Goal: Task Accomplishment & Management: Use online tool/utility

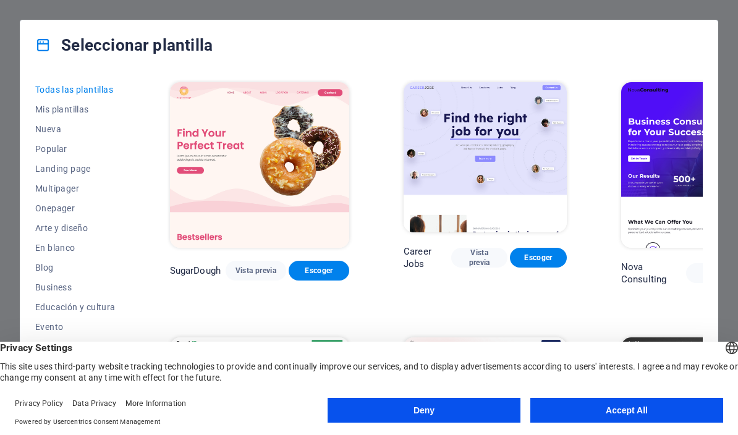
click at [642, 407] on button "Accept All" at bounding box center [626, 410] width 193 height 25
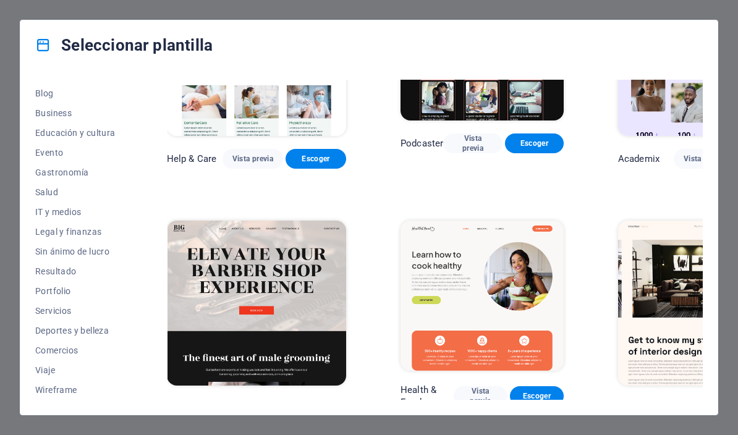
scroll to position [174, 0]
click at [47, 312] on span "Servicios" at bounding box center [75, 311] width 80 height 10
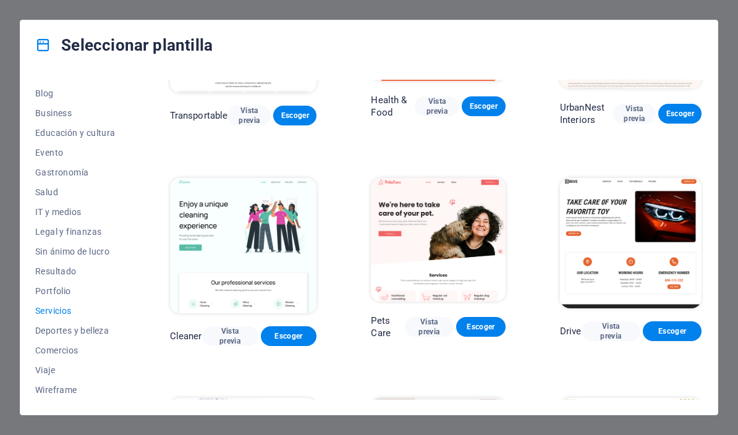
scroll to position [351, 0]
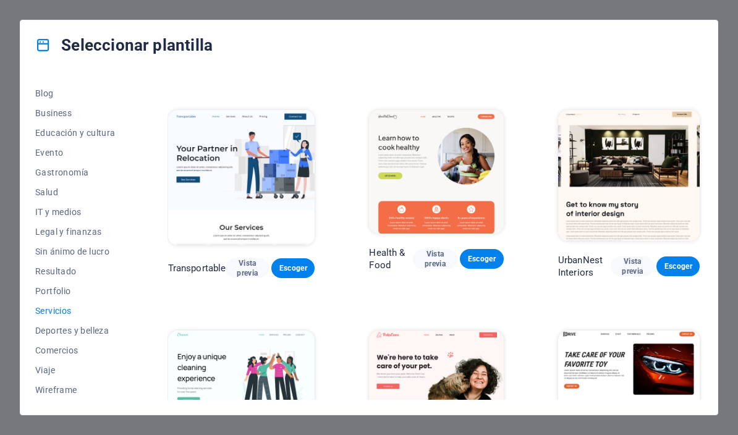
click at [50, 98] on span "Blog" at bounding box center [75, 93] width 80 height 10
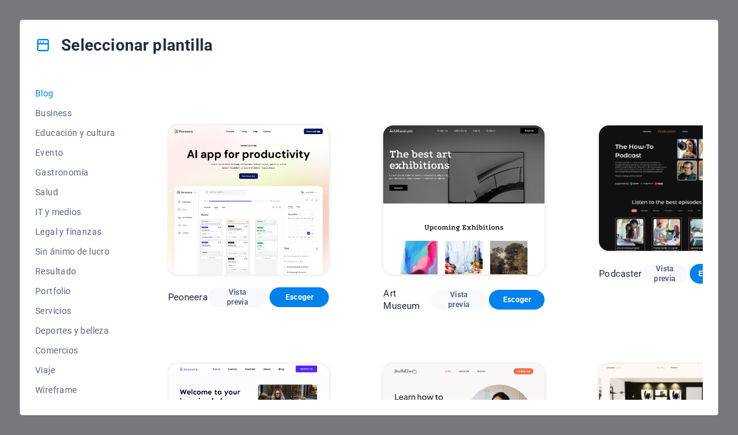
scroll to position [193, 0]
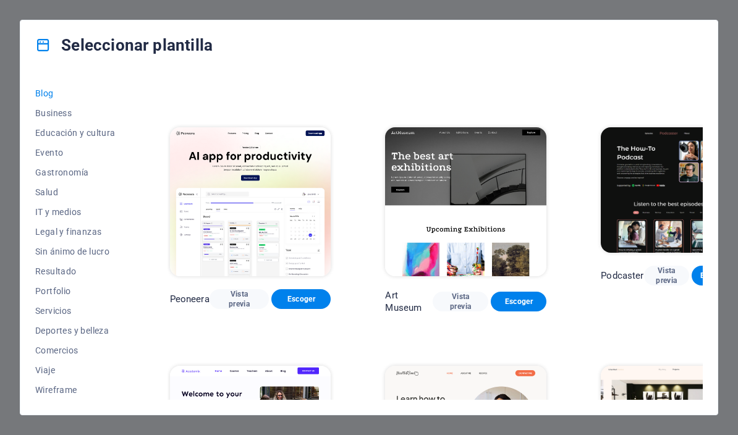
click at [46, 119] on button "Business" at bounding box center [75, 113] width 80 height 20
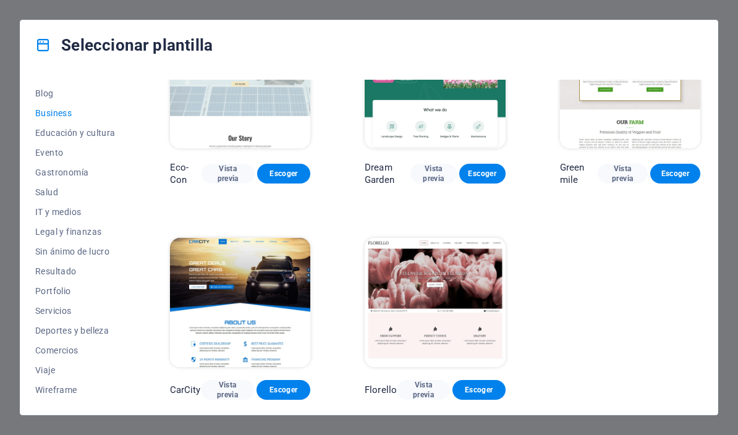
scroll to position [64, 0]
click at [57, 134] on span "Educación y cultura" at bounding box center [75, 133] width 80 height 10
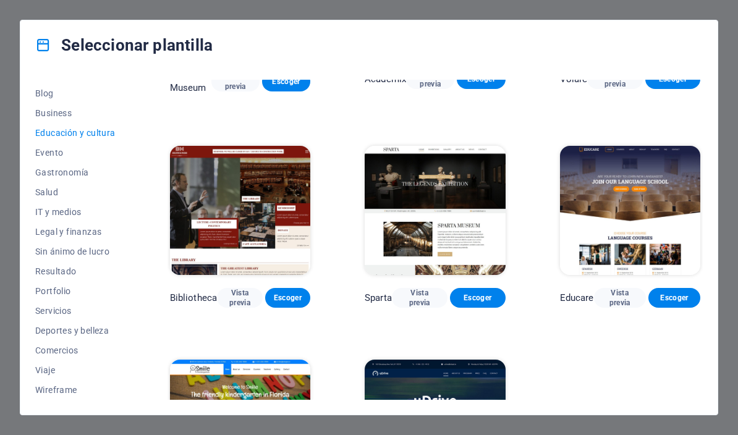
scroll to position [127, 0]
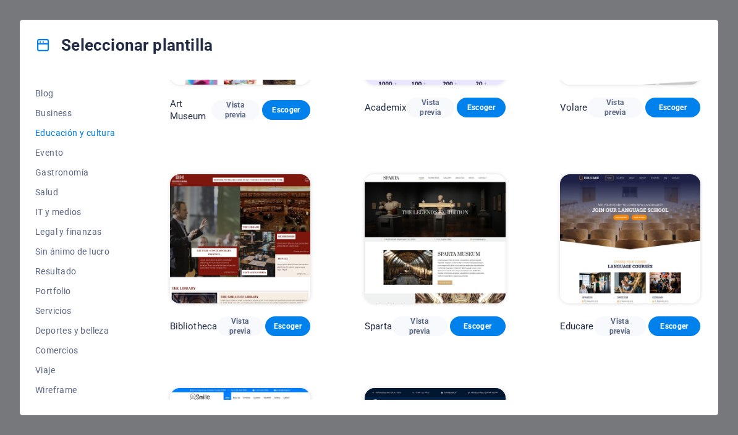
click at [44, 146] on button "Evento" at bounding box center [75, 153] width 80 height 20
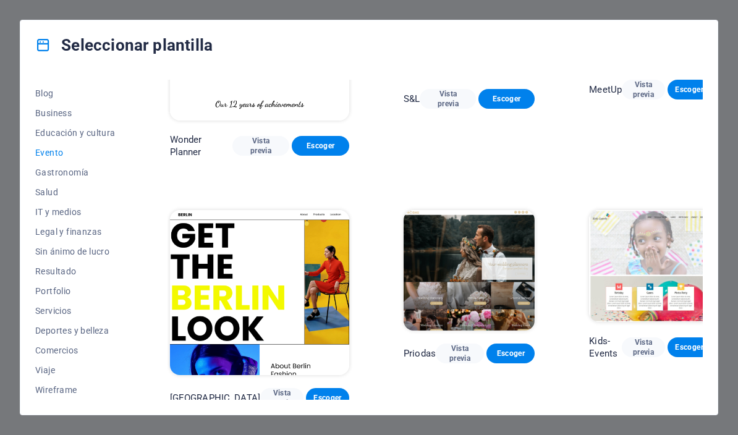
click at [270, 388] on span "Vista previa" at bounding box center [281, 398] width 23 height 20
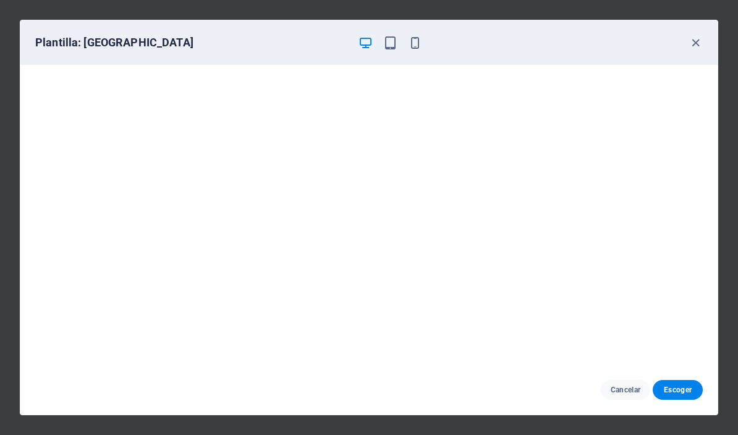
click at [688, 40] on icon "button" at bounding box center [695, 43] width 14 height 14
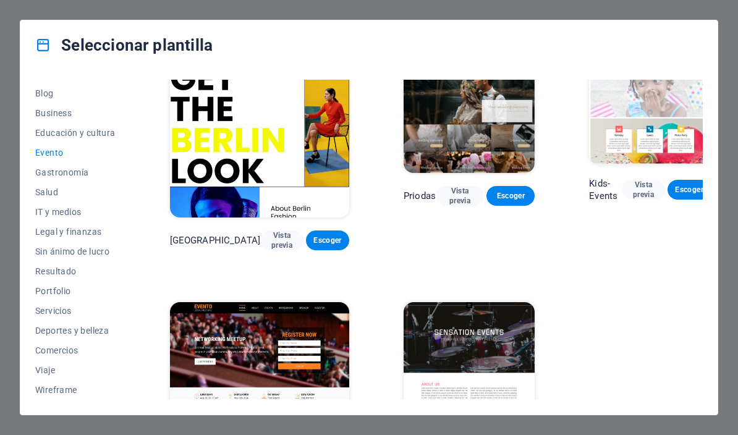
scroll to position [284, 0]
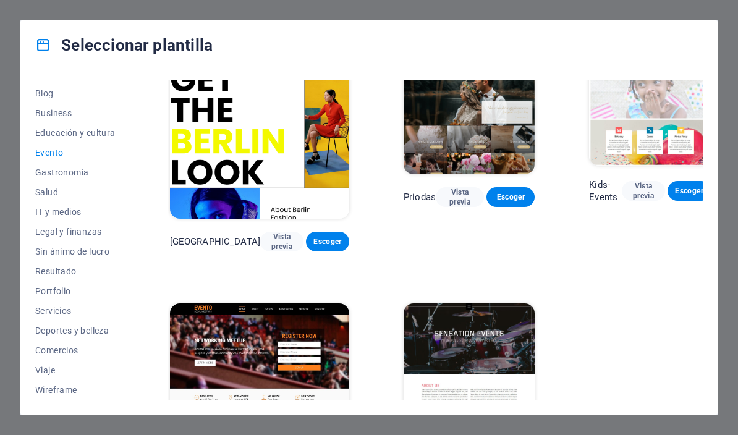
click at [61, 175] on span "Gastronomía" at bounding box center [75, 172] width 80 height 10
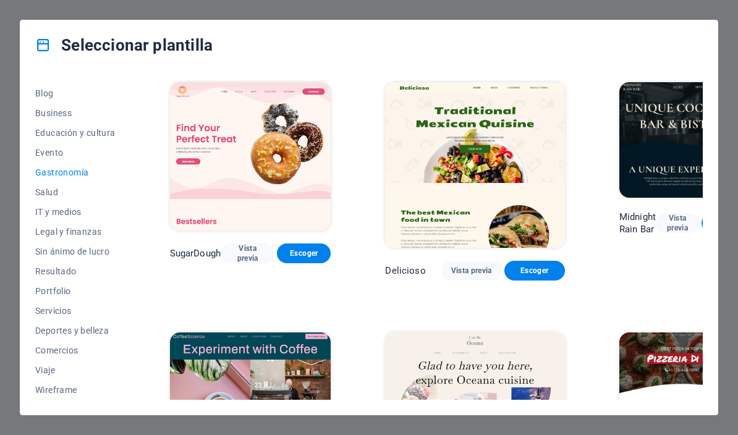
scroll to position [0, 0]
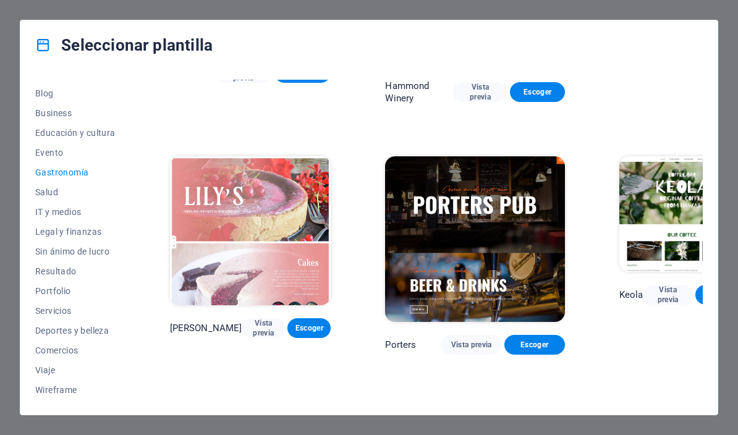
click at [52, 194] on span "Salud" at bounding box center [75, 192] width 80 height 10
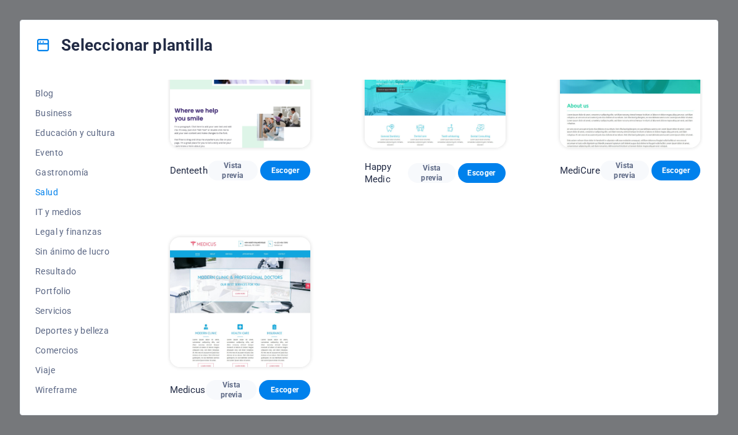
scroll to position [284, 0]
click at [52, 211] on span "IT y medios" at bounding box center [75, 212] width 80 height 10
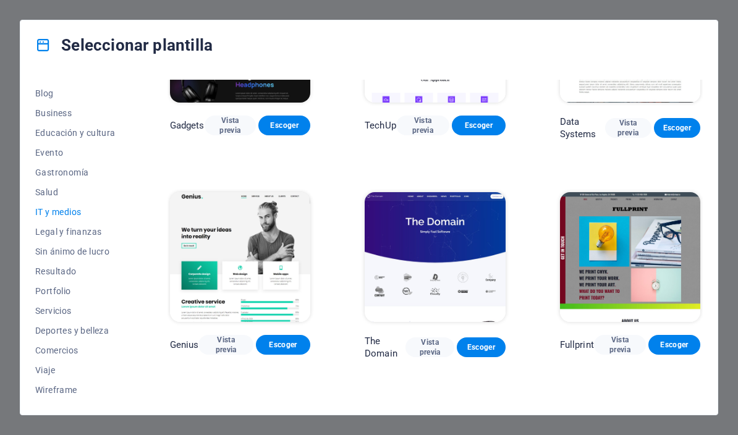
scroll to position [342, 0]
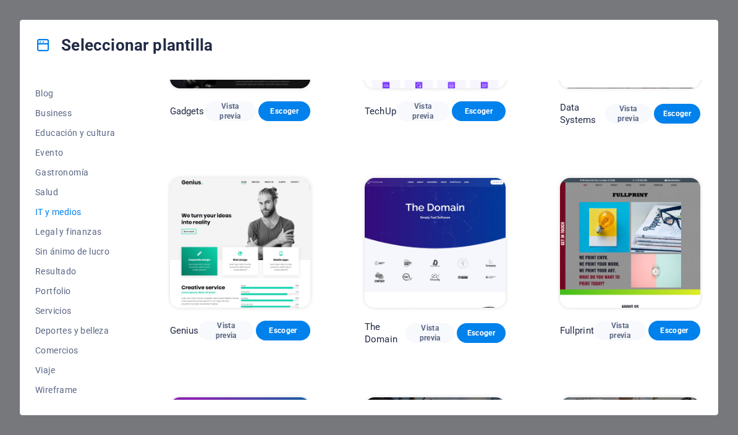
click at [225, 333] on span "Vista previa" at bounding box center [225, 331] width 35 height 20
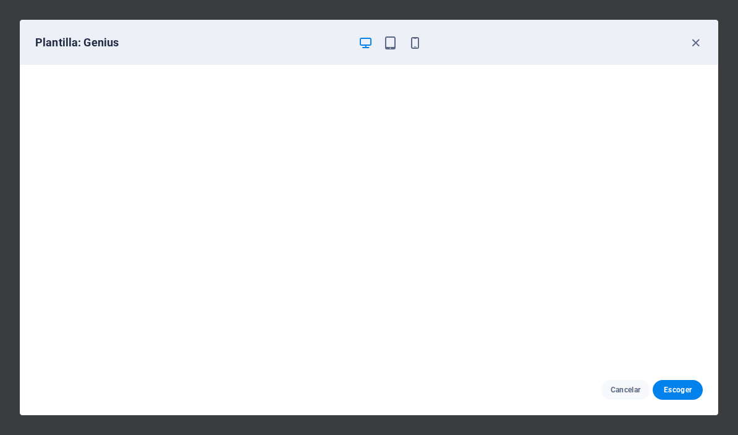
click at [680, 392] on span "Escoger" at bounding box center [677, 390] width 30 height 10
